Goal: Navigation & Orientation: Find specific page/section

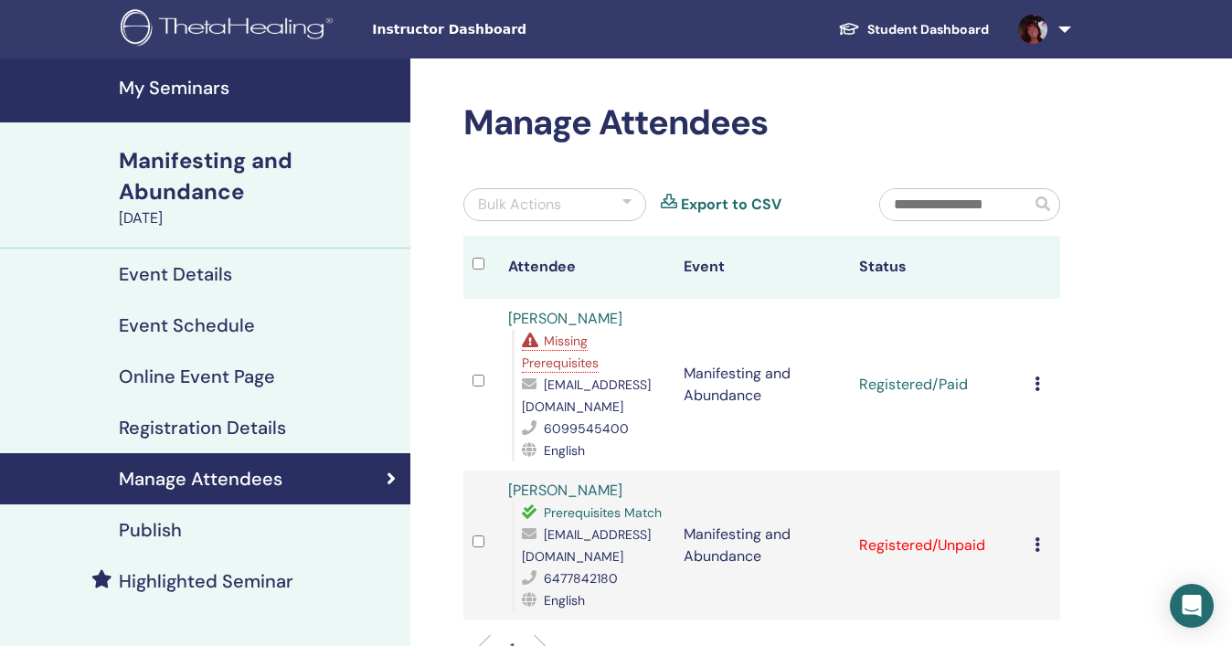
click at [208, 275] on h4 "Event Details" at bounding box center [175, 274] width 113 height 22
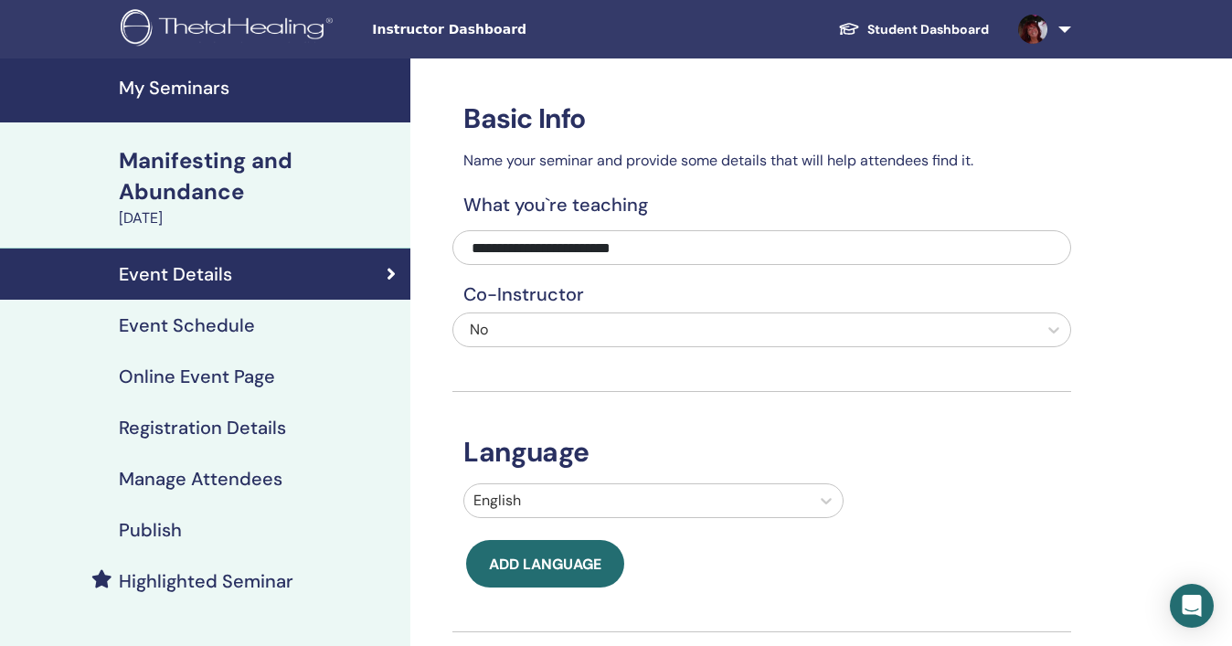
click at [223, 431] on h4 "Registration Details" at bounding box center [202, 428] width 167 height 22
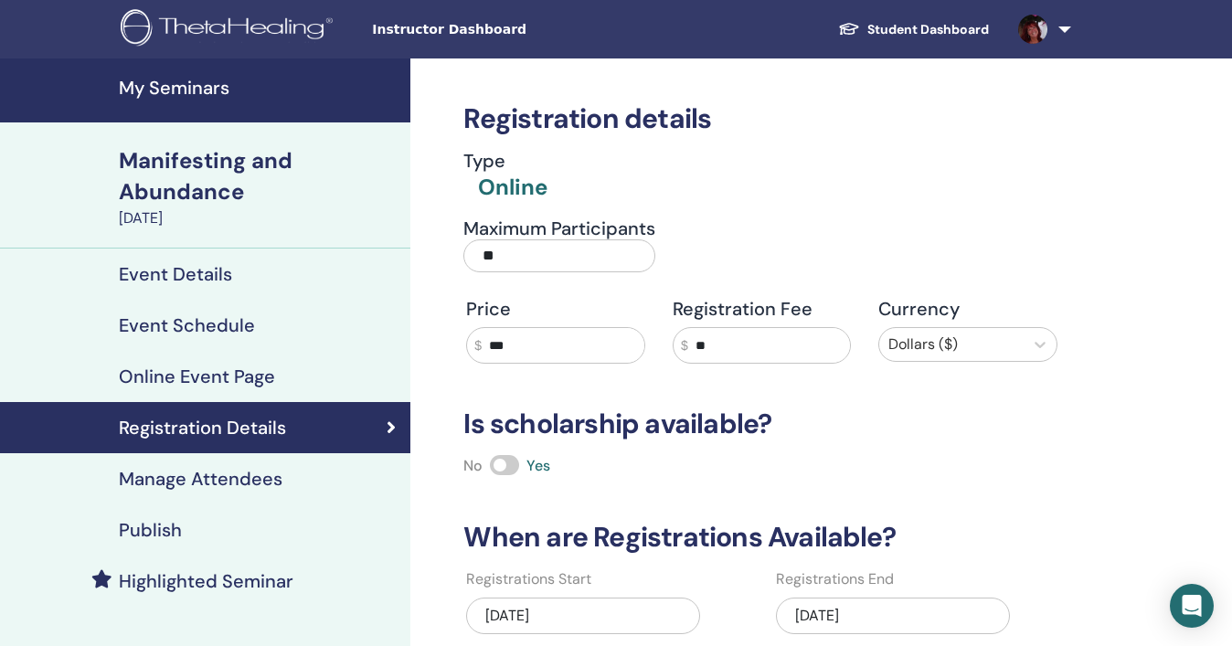
click at [203, 161] on div "Manifesting and Abundance" at bounding box center [259, 176] width 281 height 62
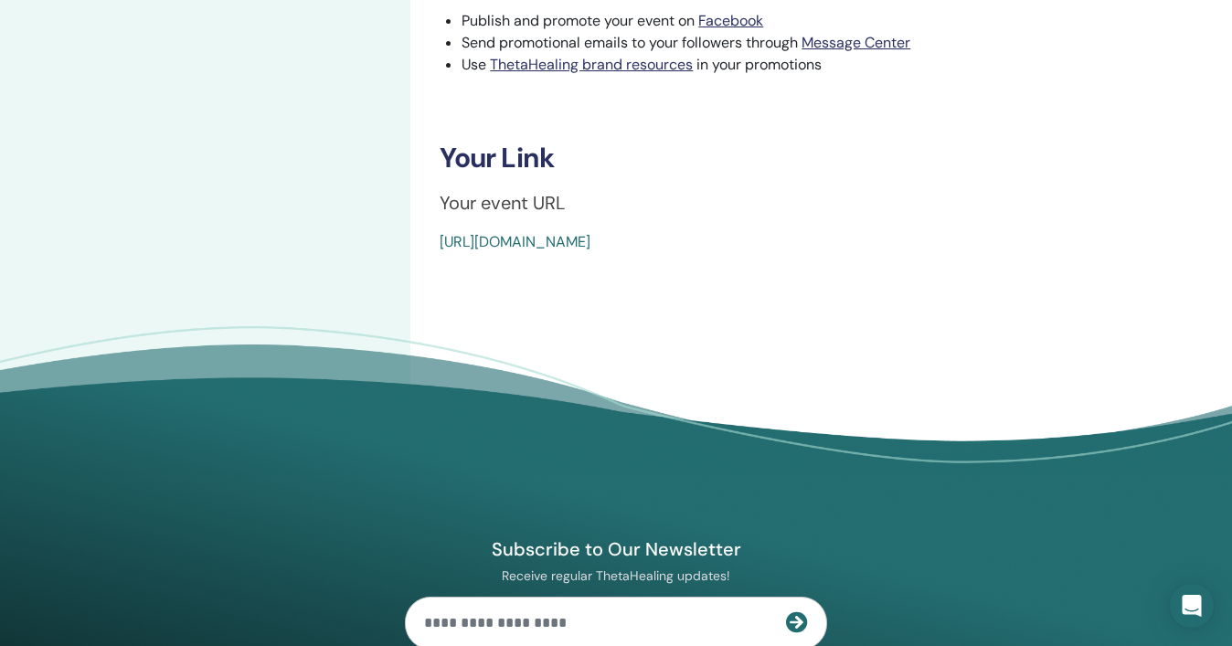
scroll to position [907, 0]
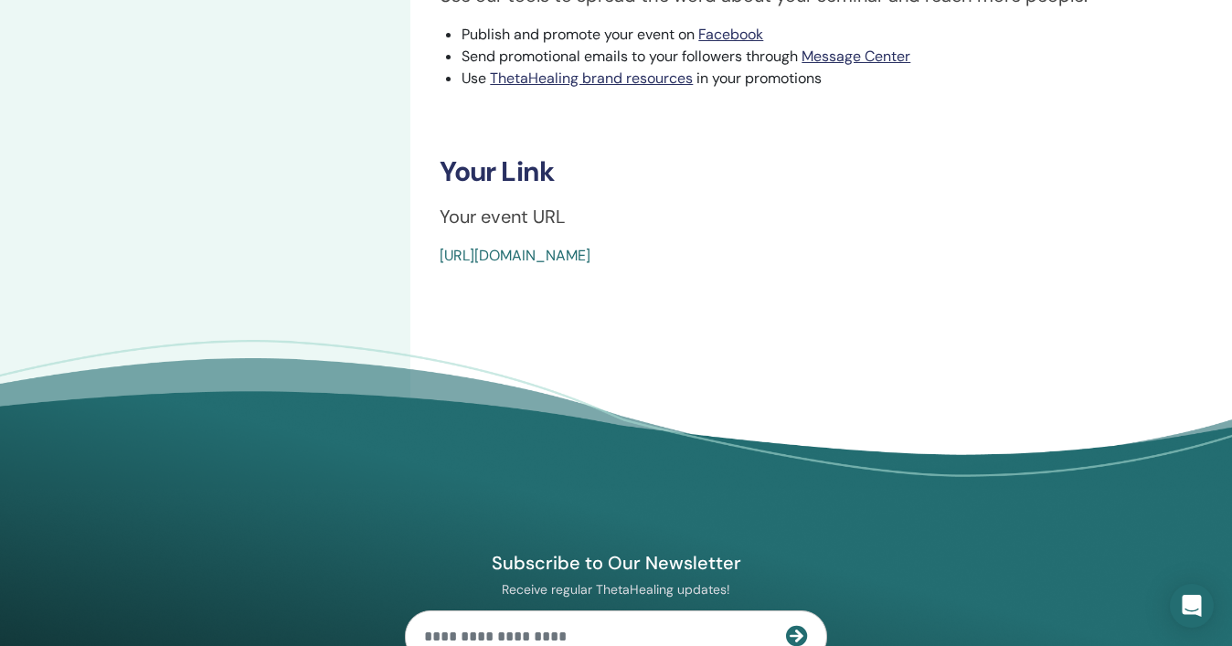
click at [578, 254] on link "[URL][DOMAIN_NAME]" at bounding box center [515, 255] width 151 height 19
